Goal: Information Seeking & Learning: Learn about a topic

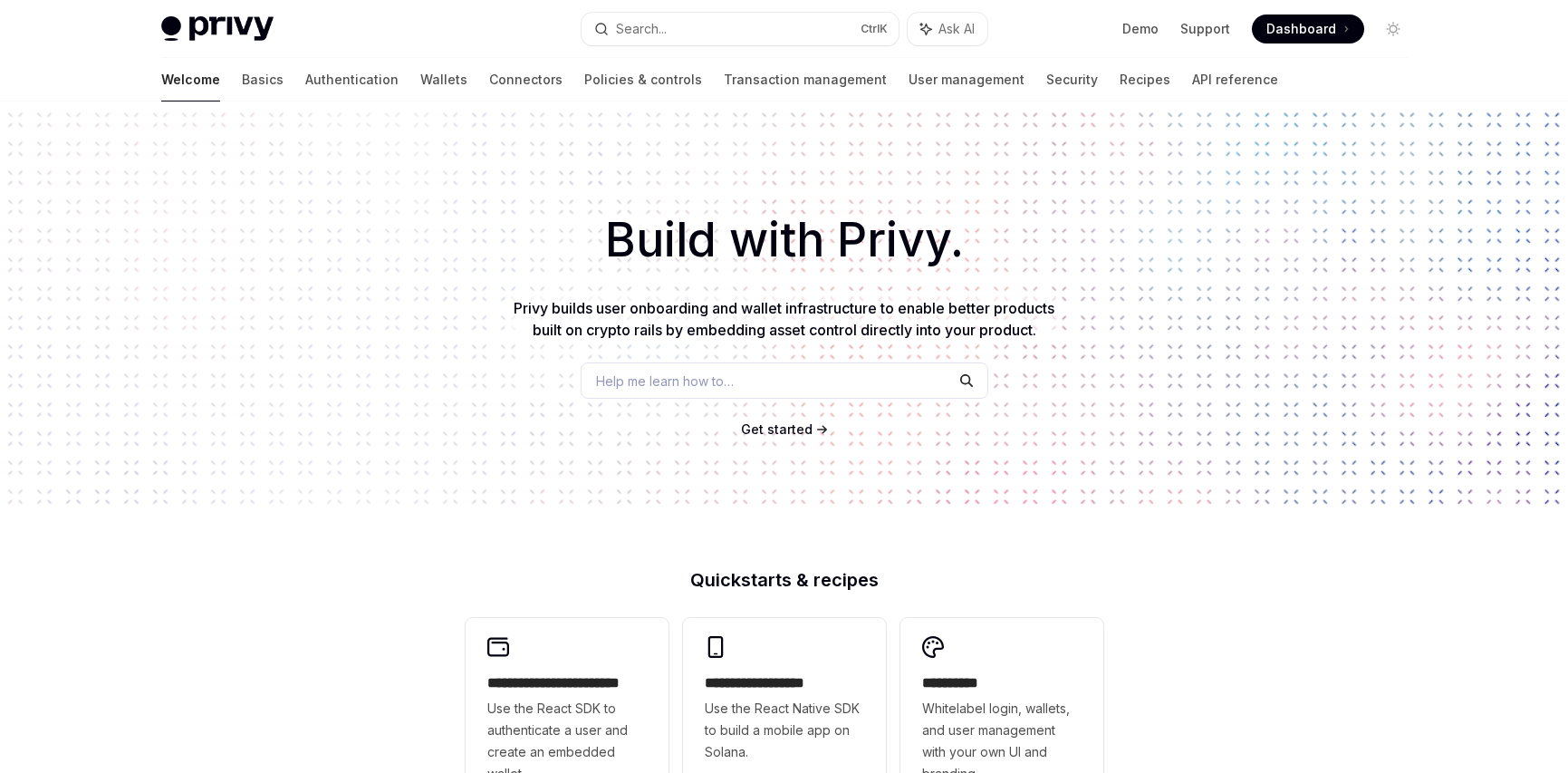
scroll to position [453, 0]
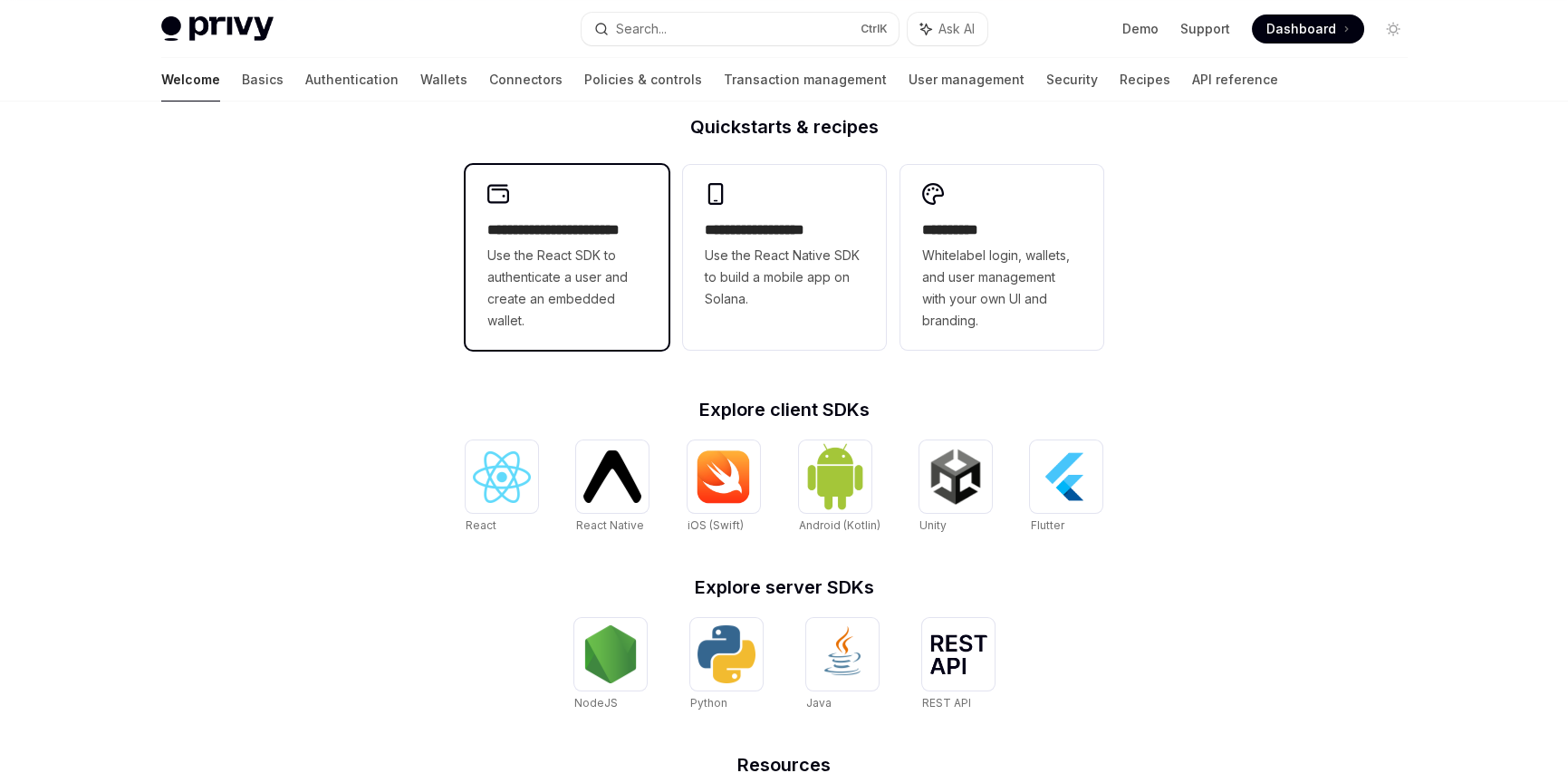
click at [594, 251] on span "Use the React SDK to authenticate a user and create an embedded wallet." at bounding box center [568, 287] width 160 height 87
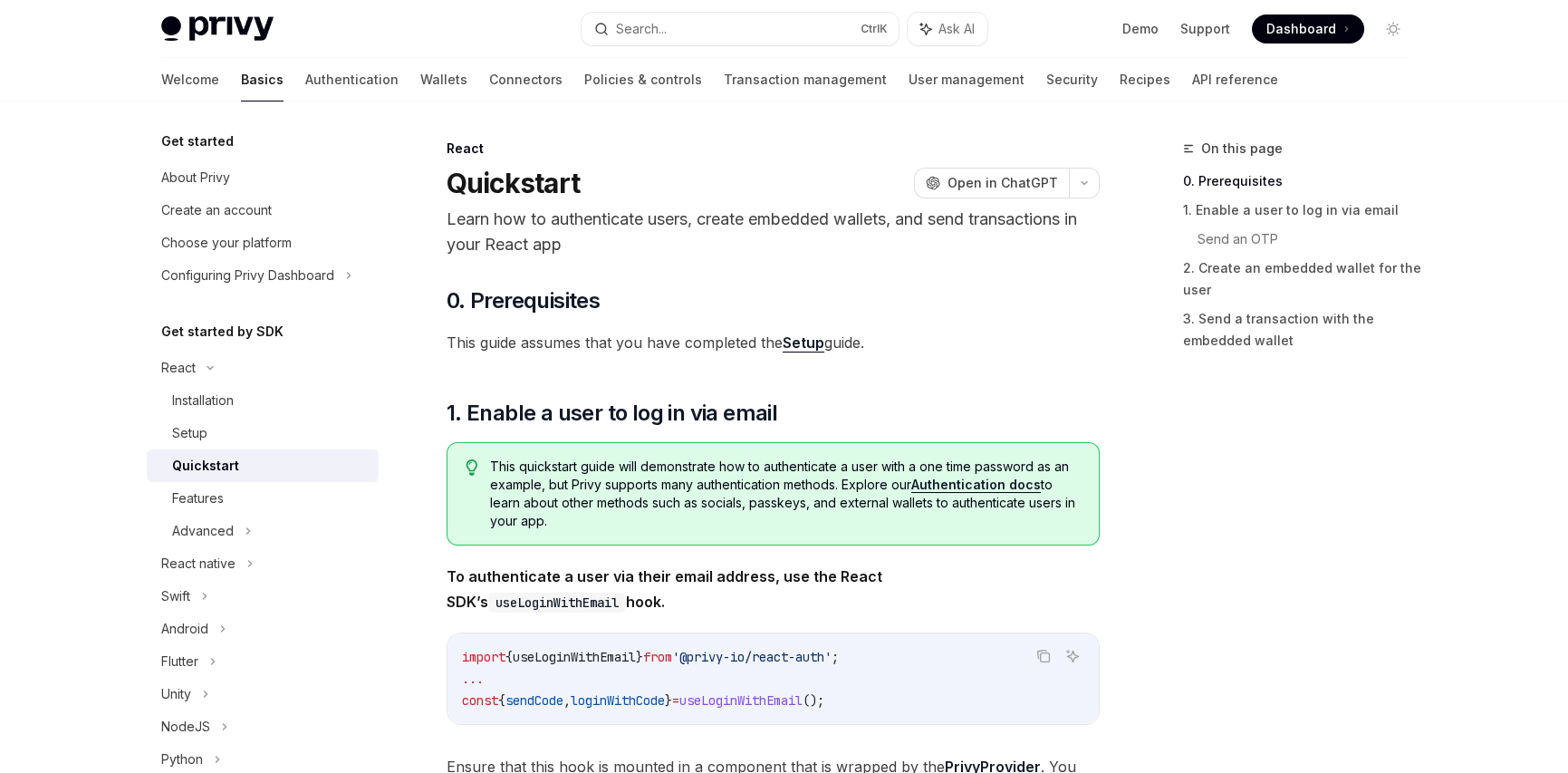
click at [796, 346] on link "Setup" at bounding box center [803, 343] width 42 height 19
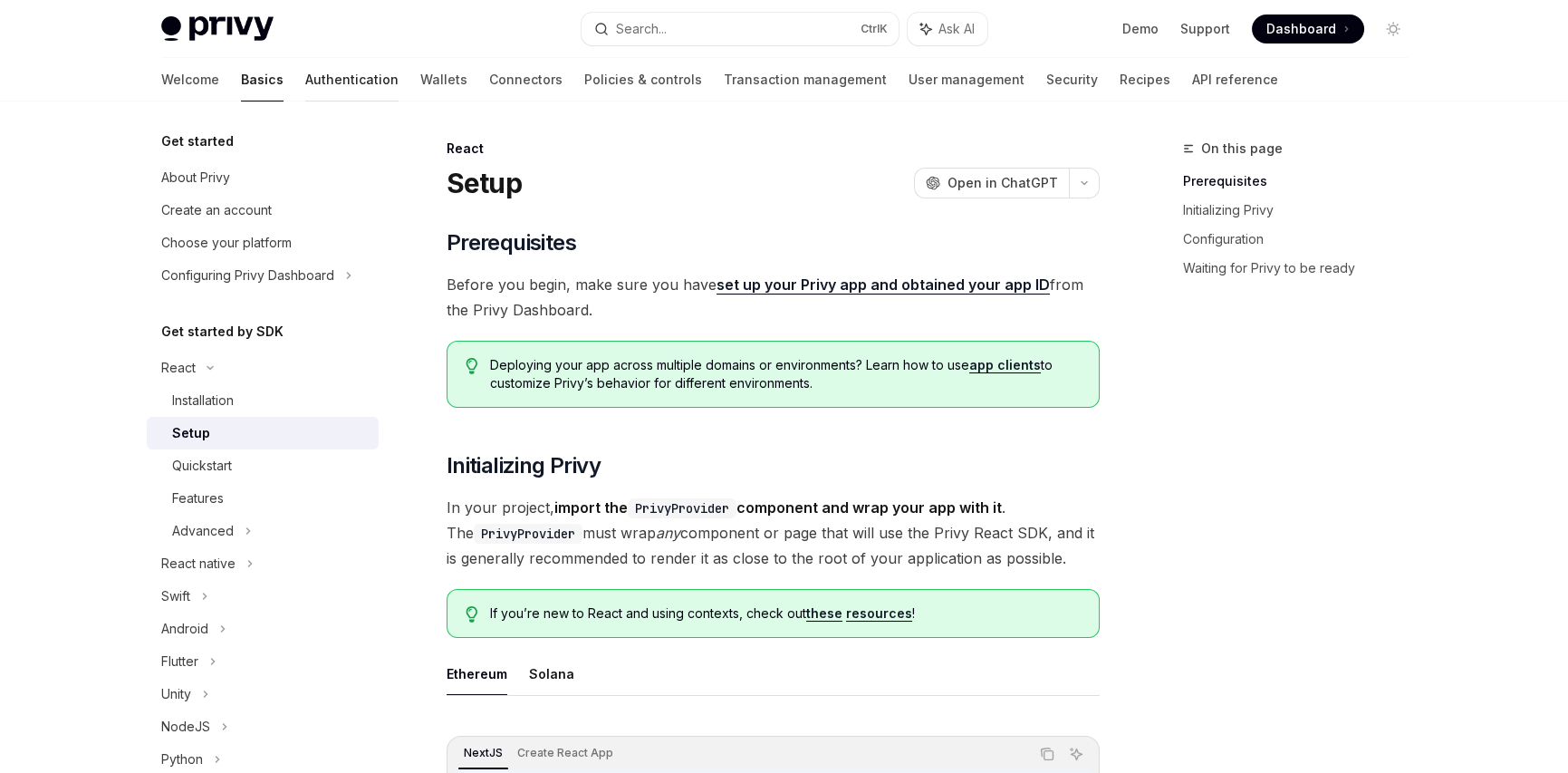
click at [305, 74] on link "Authentication" at bounding box center [352, 80] width 93 height 44
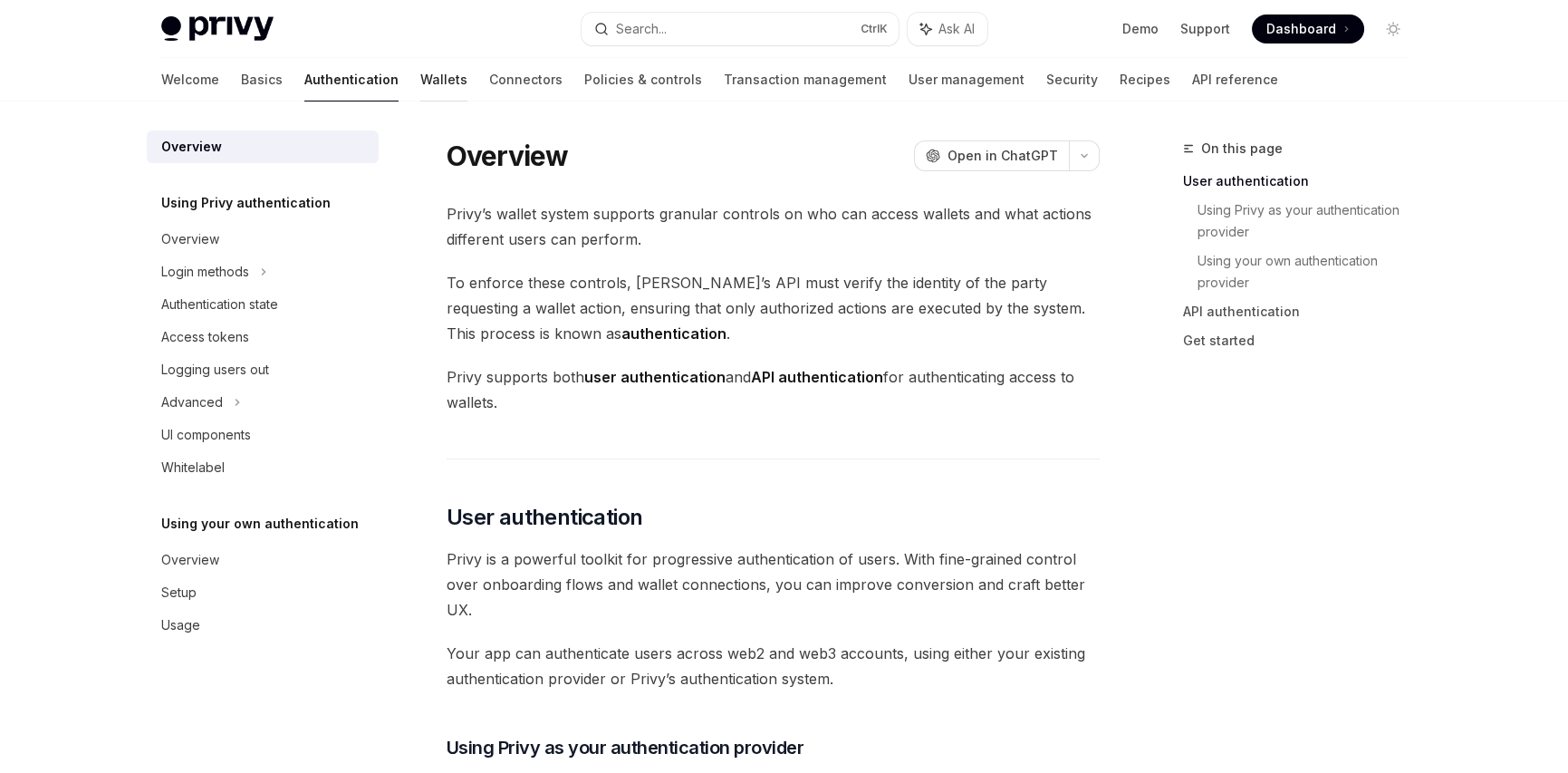
click at [420, 75] on link "Wallets" at bounding box center [444, 80] width 48 height 44
type textarea "*"
